Goal: Information Seeking & Learning: Learn about a topic

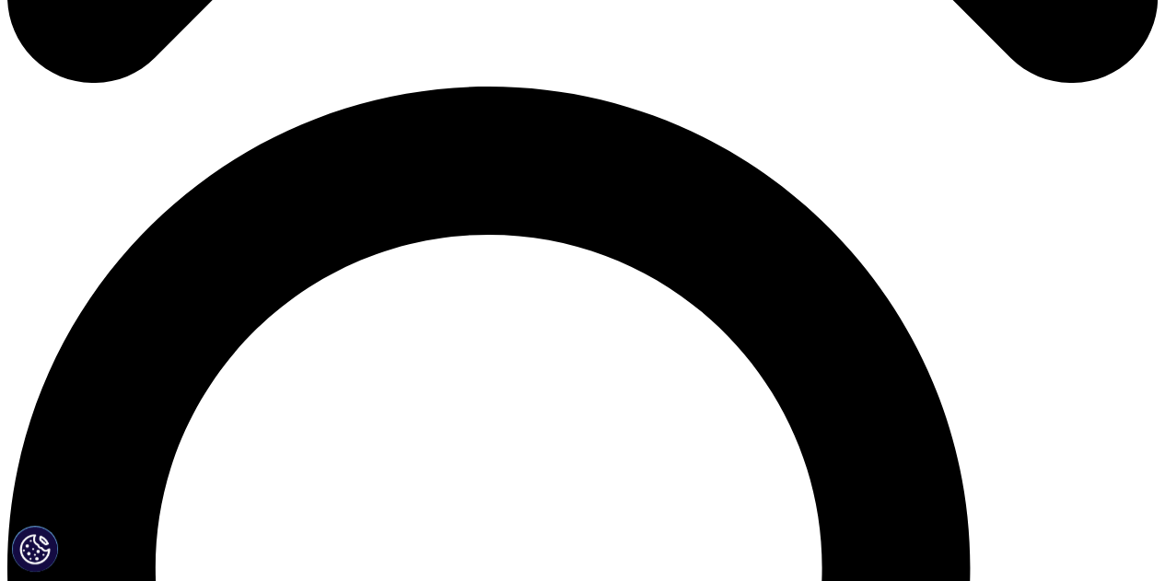
scroll to position [1197, 0]
